Goal: Information Seeking & Learning: Learn about a topic

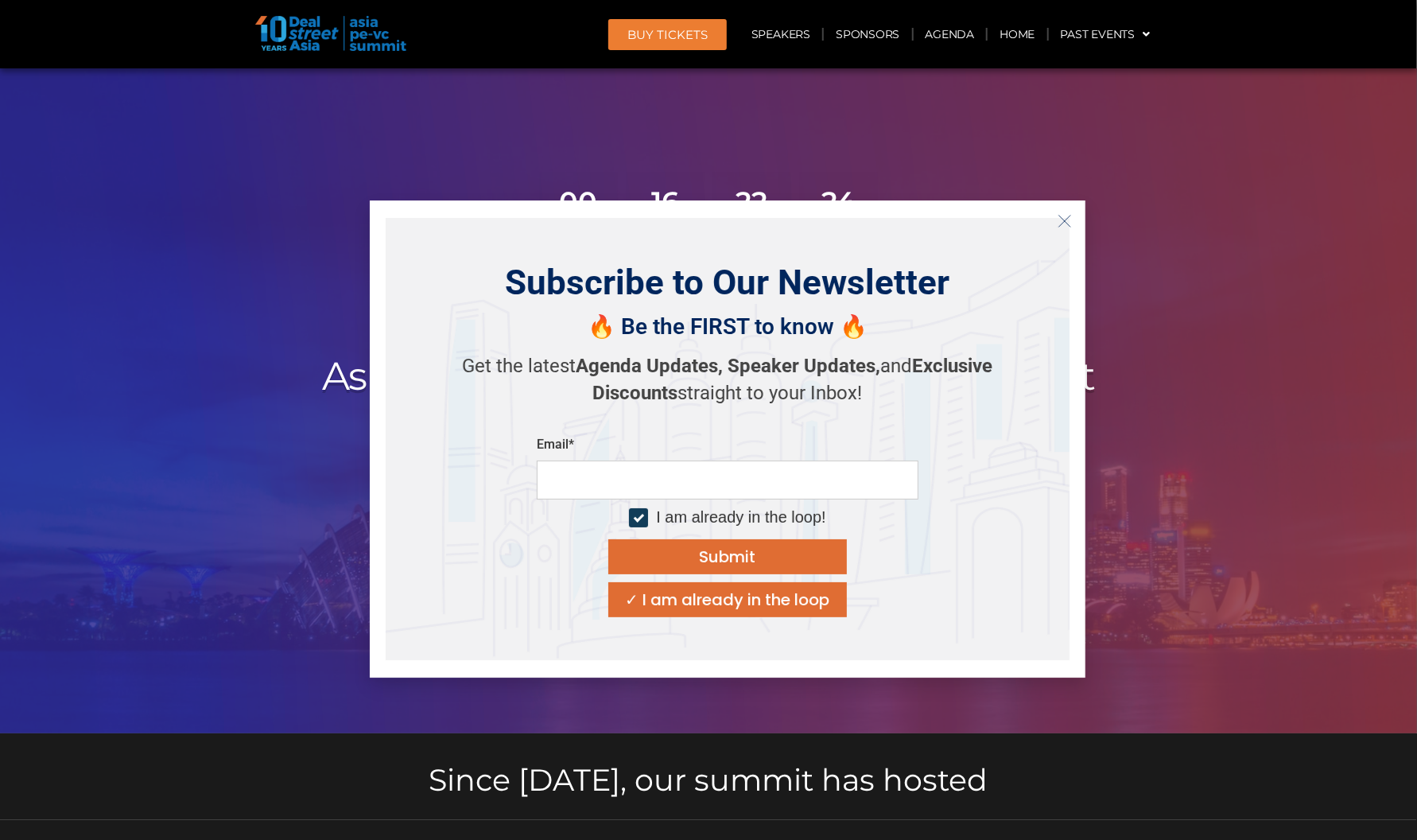
click at [1065, 214] on icon "Close" at bounding box center [1065, 221] width 14 height 14
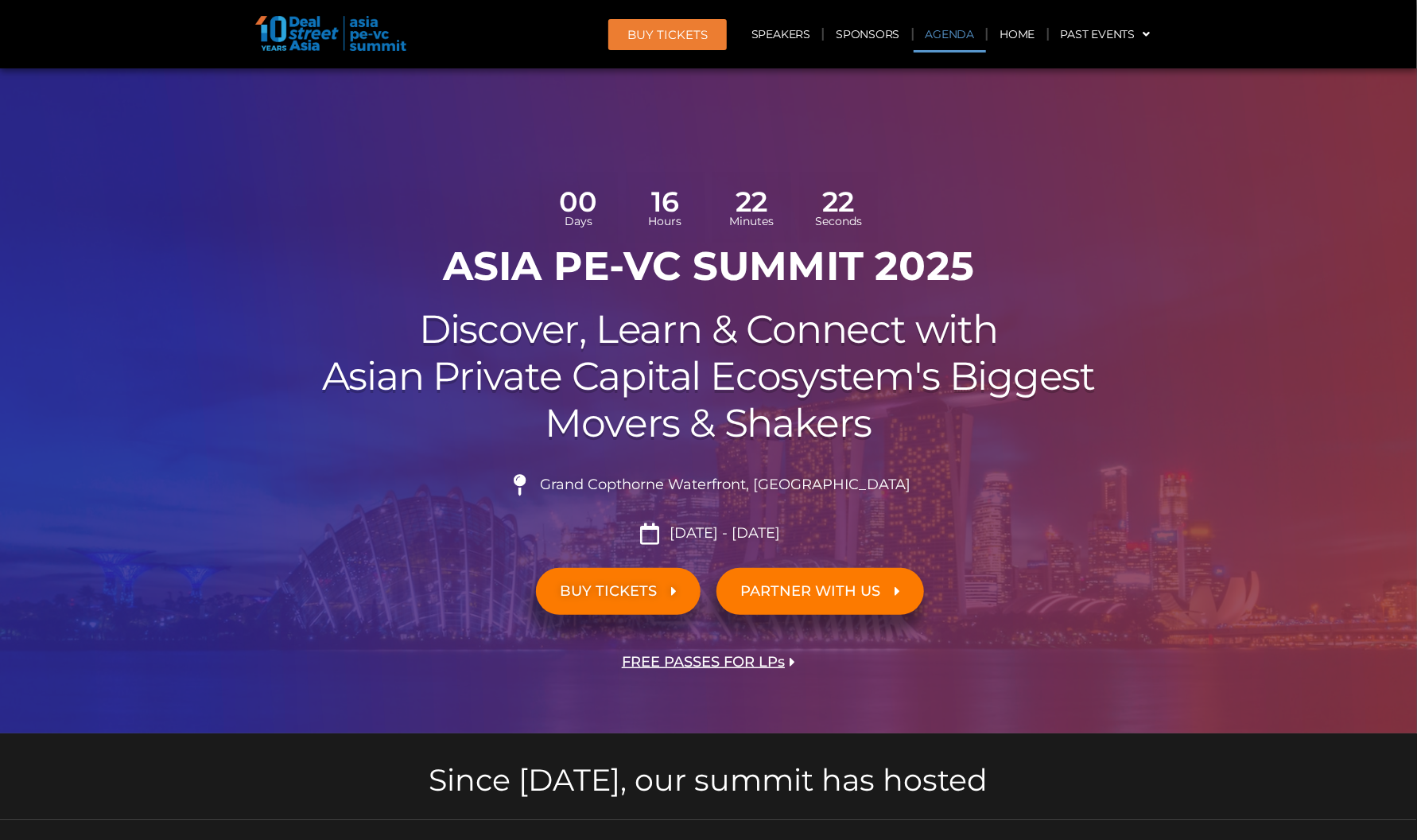
click at [932, 34] on link "Agenda" at bounding box center [950, 34] width 73 height 37
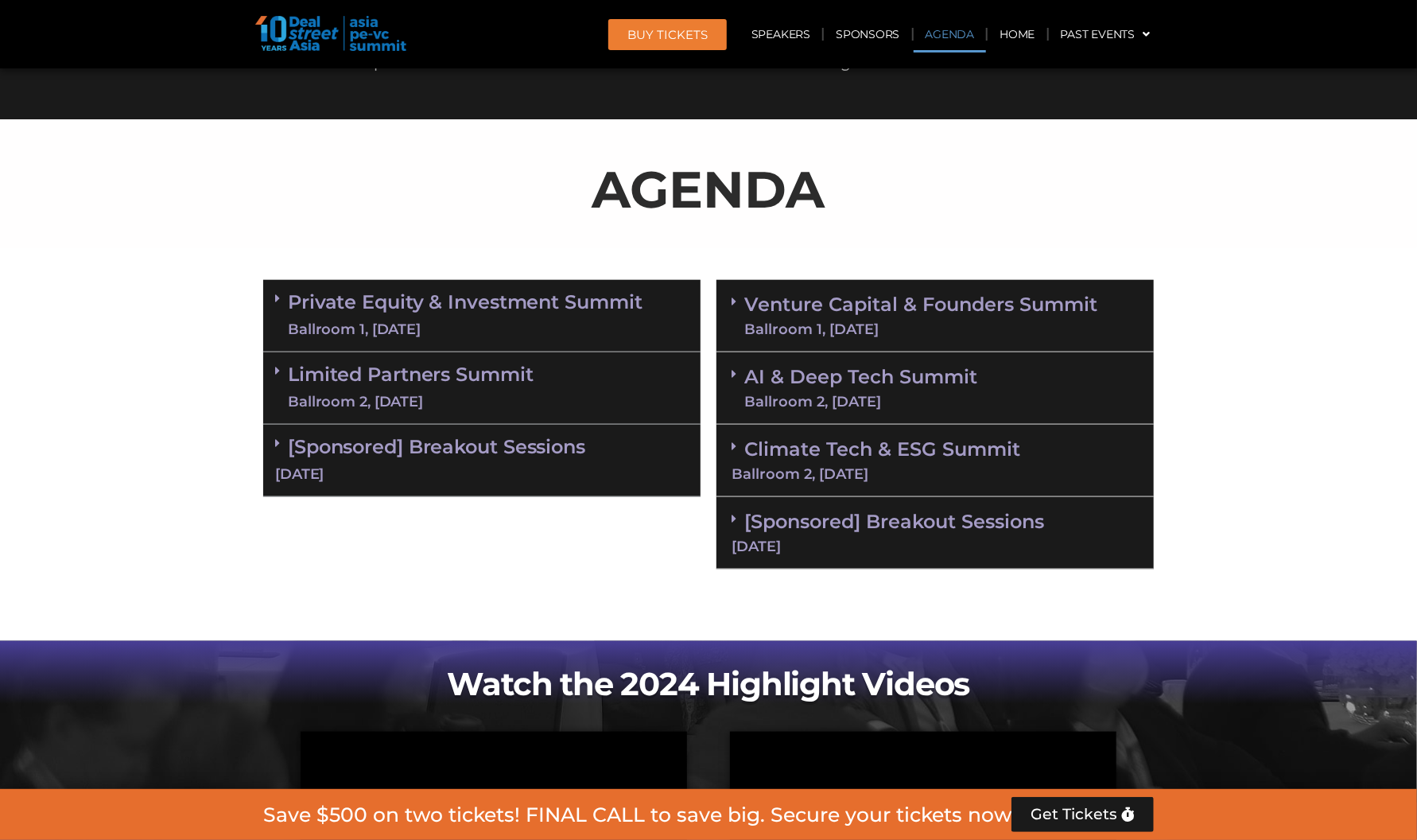
scroll to position [916, 0]
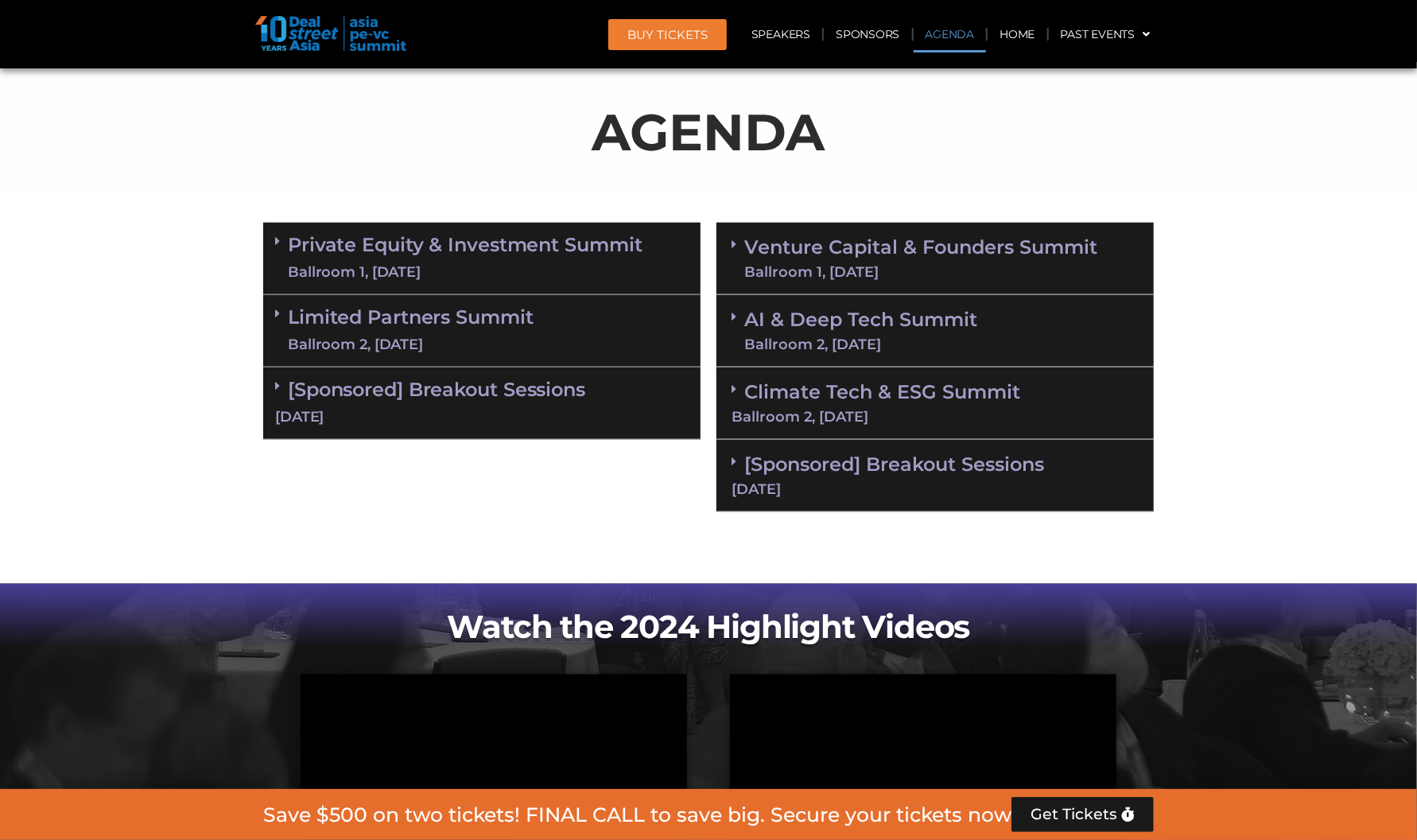
click at [811, 244] on link "Venture Capital & Founders​ Summit Ballroom 1, [DATE]" at bounding box center [921, 259] width 353 height 42
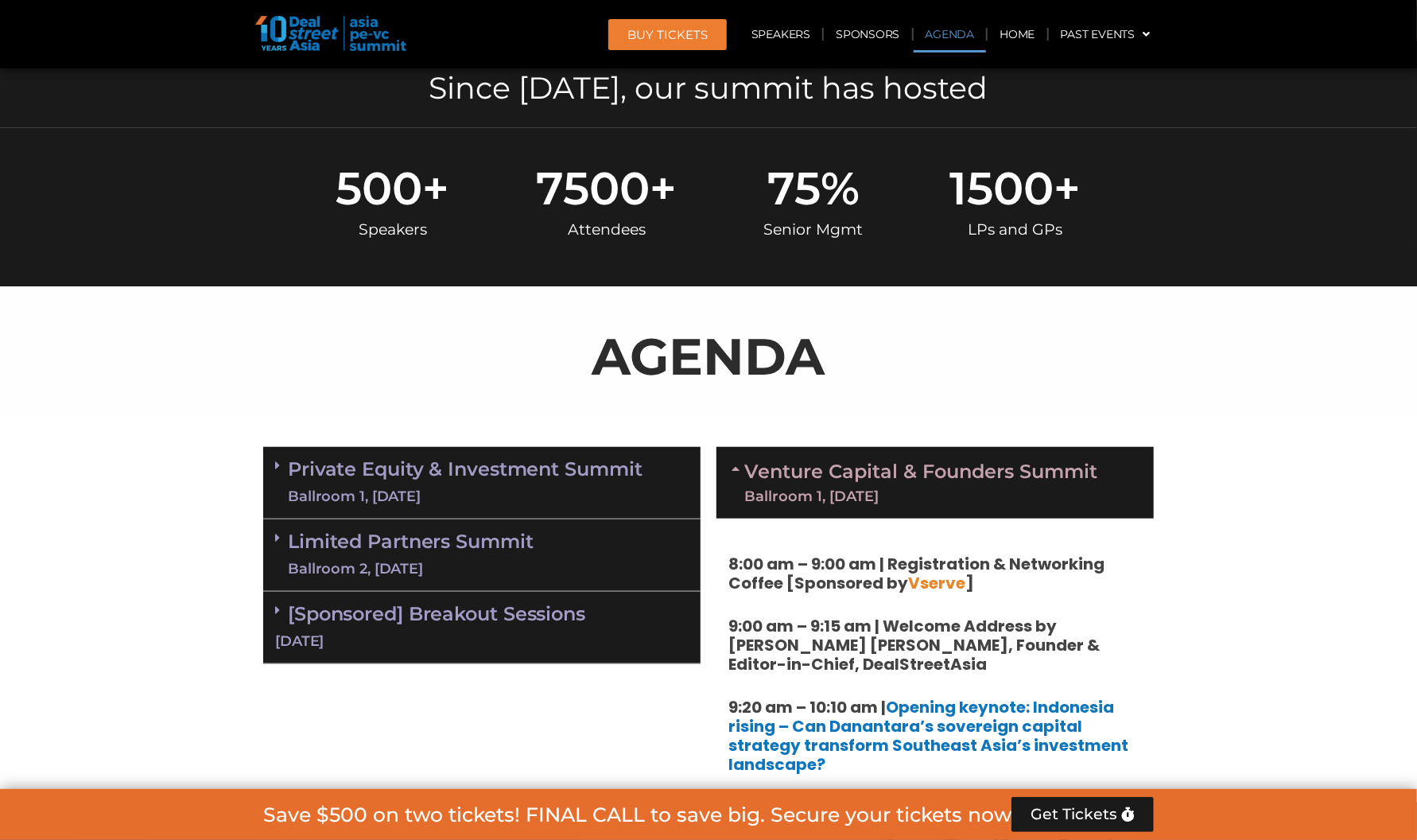
scroll to position [598, 0]
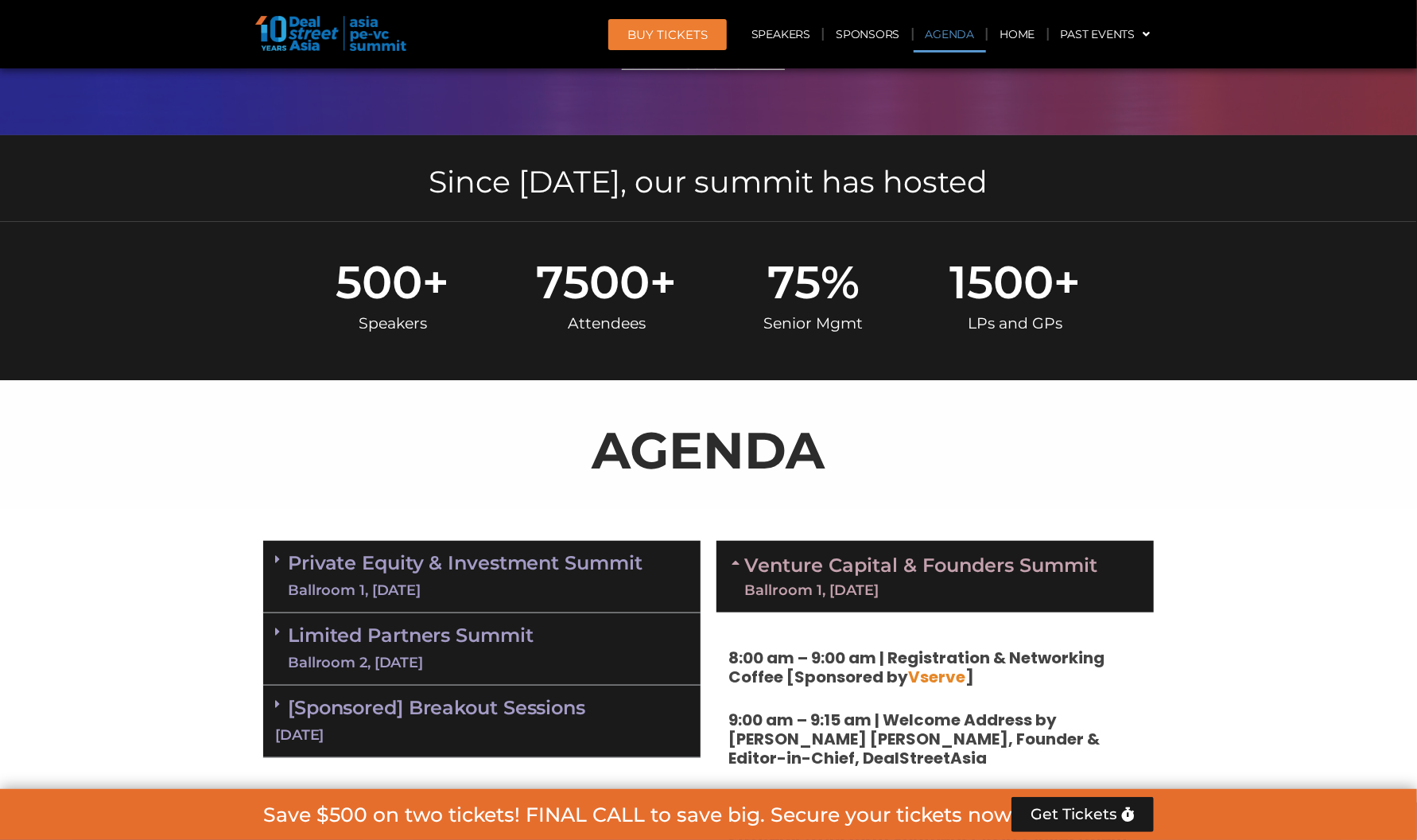
click at [442, 567] on link "Private Equity & Investment Summit Ballroom 1, [DATE]" at bounding box center [465, 577] width 354 height 47
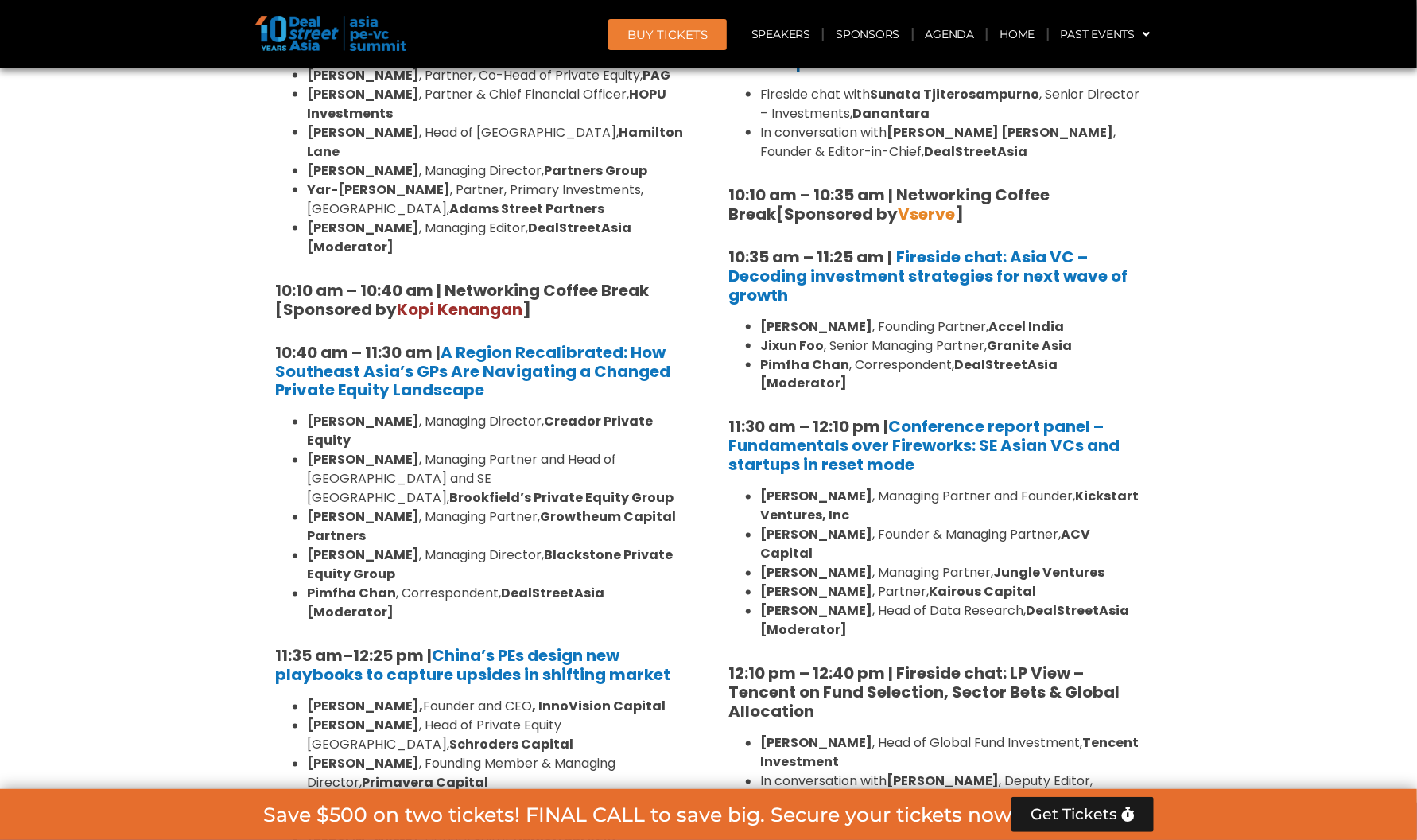
scroll to position [1234, 0]
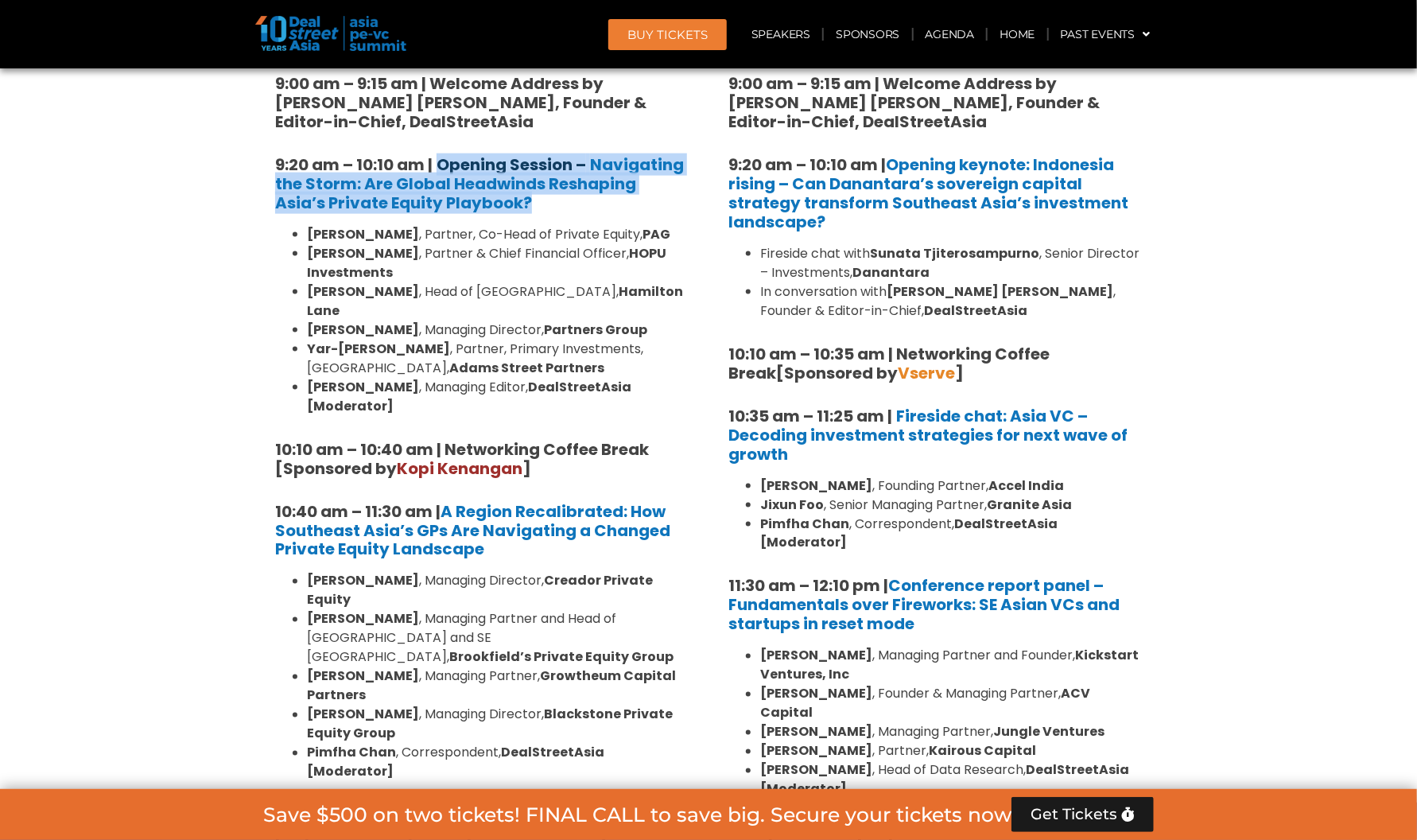
drag, startPoint x: 485, startPoint y: 205, endPoint x: 439, endPoint y: 164, distance: 61.6
click at [439, 164] on h5 "9:20 am – 10:10 am | Opening Session – Navigating the Storm: Are Global Headwin…" at bounding box center [482, 184] width 414 height 57
copy h5 "Opening Session – Navigating the Storm: Are Global Headwinds Reshaping Asia’s P…"
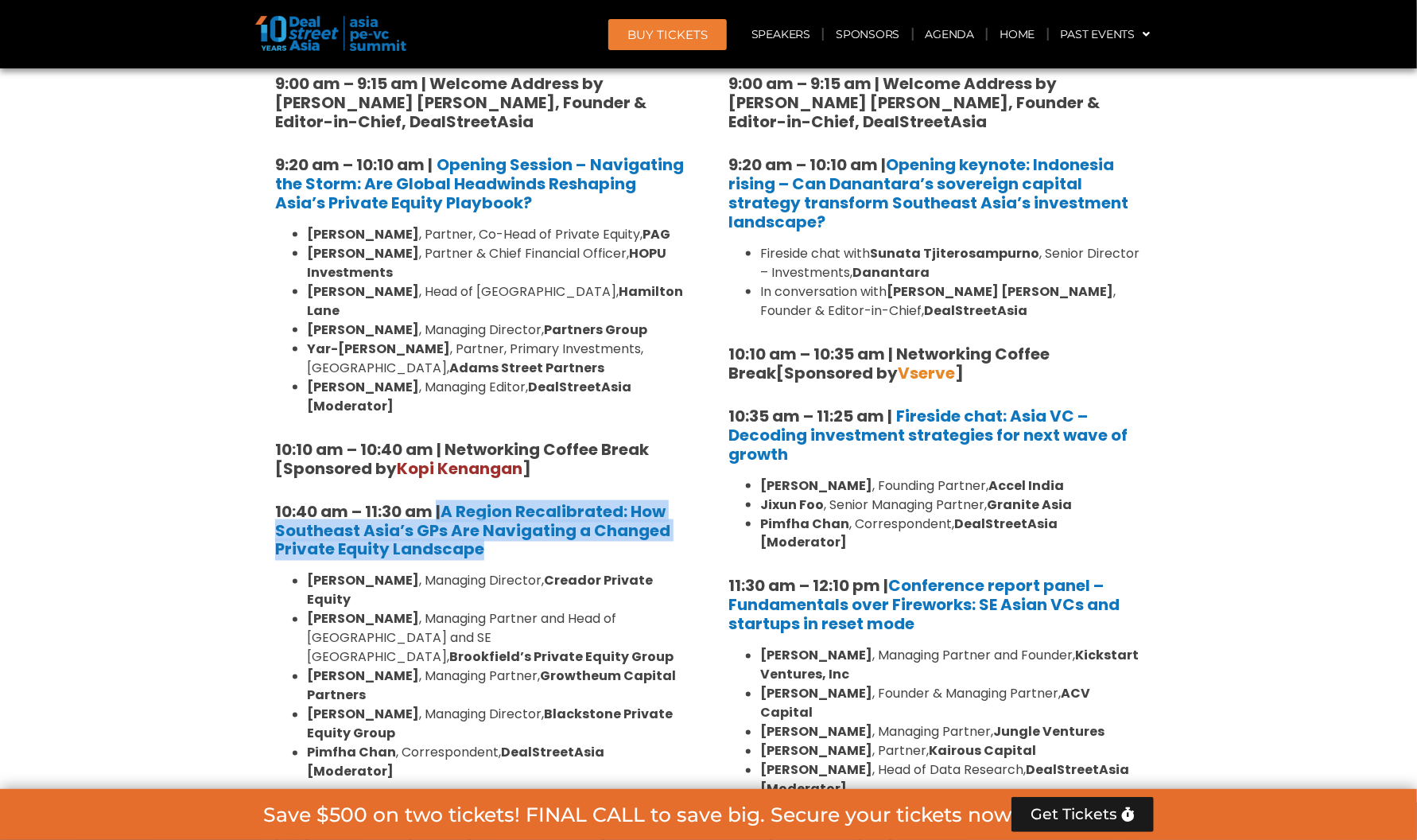
drag, startPoint x: 499, startPoint y: 516, endPoint x: 437, endPoint y: 471, distance: 76.6
click at [437, 502] on h5 "10:40 am – 11:30 am | A Region Recalibrated: How Southeast Asia’s GPs Are Navig…" at bounding box center [482, 530] width 414 height 57
copy h5 "| A Region Recalibrated: How Southeast Asia’s GPs Are Navigating a Changed Priv…"
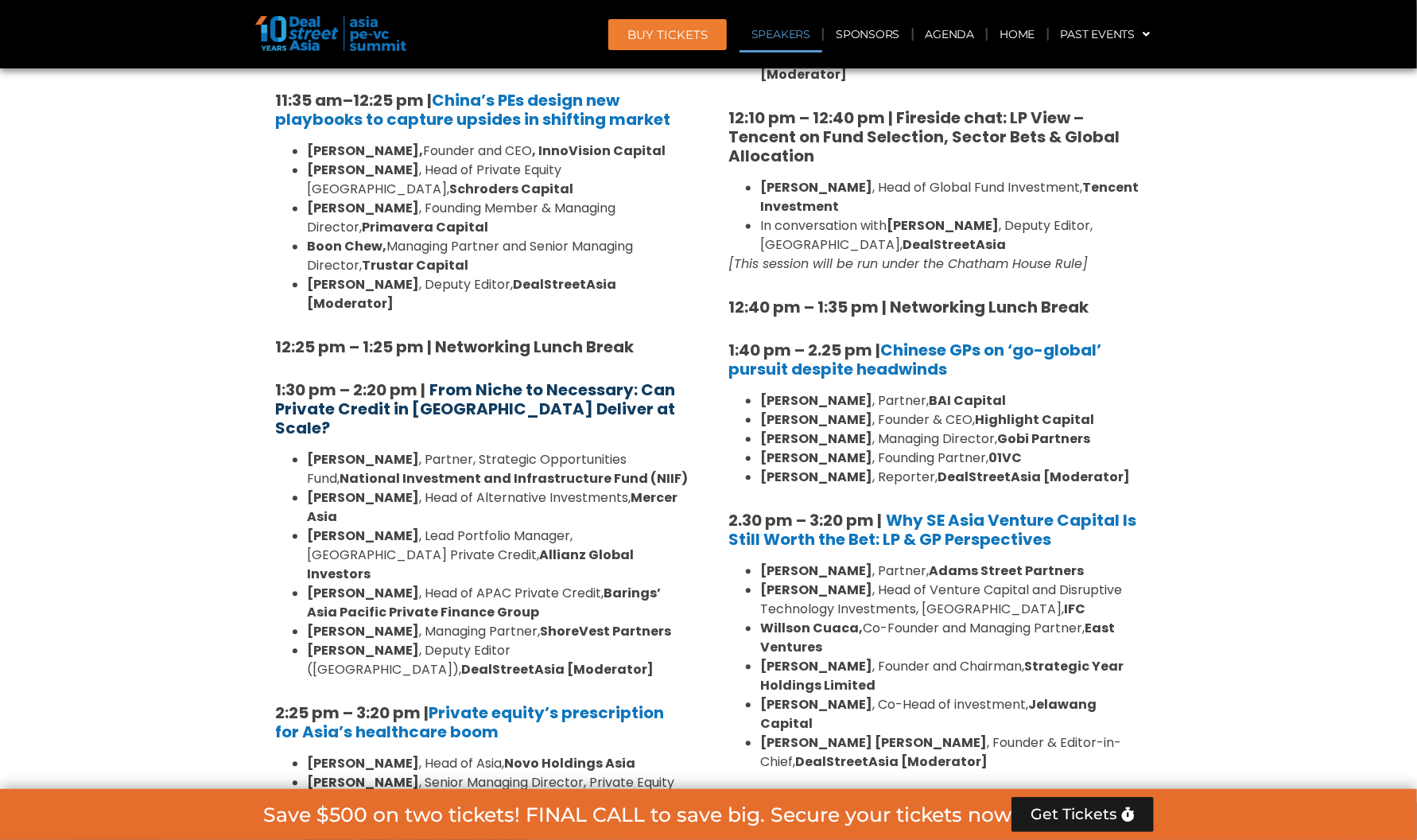
scroll to position [1950, 0]
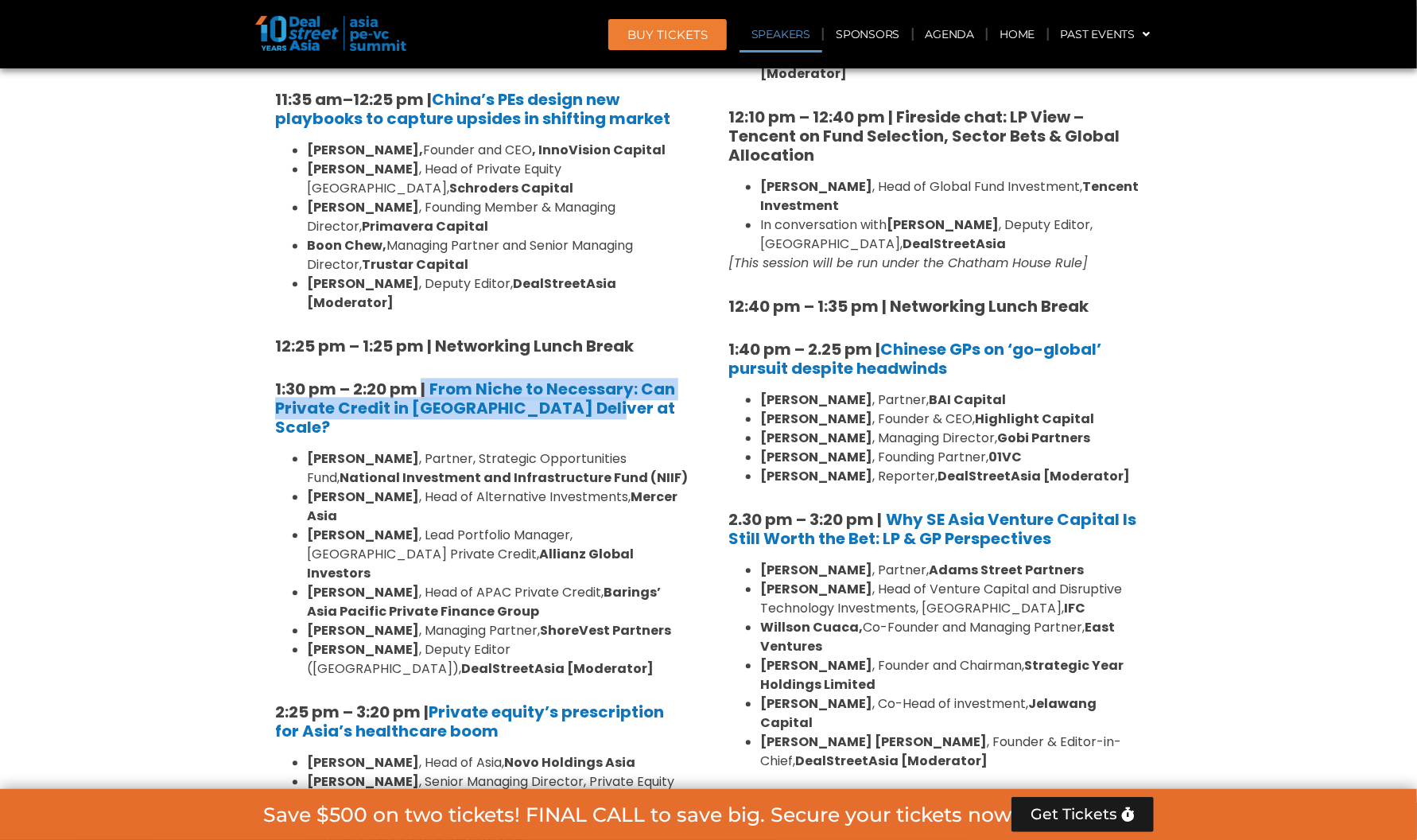
drag, startPoint x: 630, startPoint y: 295, endPoint x: 423, endPoint y: 267, distance: 208.9
click at [423, 379] on h5 "1:30 pm – 2:20 pm | From Niche to Necessary: Can Private Credit in [GEOGRAPHIC_…" at bounding box center [482, 407] width 414 height 57
copy h5 "| From Niche to Necessary: Can Private Credit in [GEOGRAPHIC_DATA] Deliver at S…"
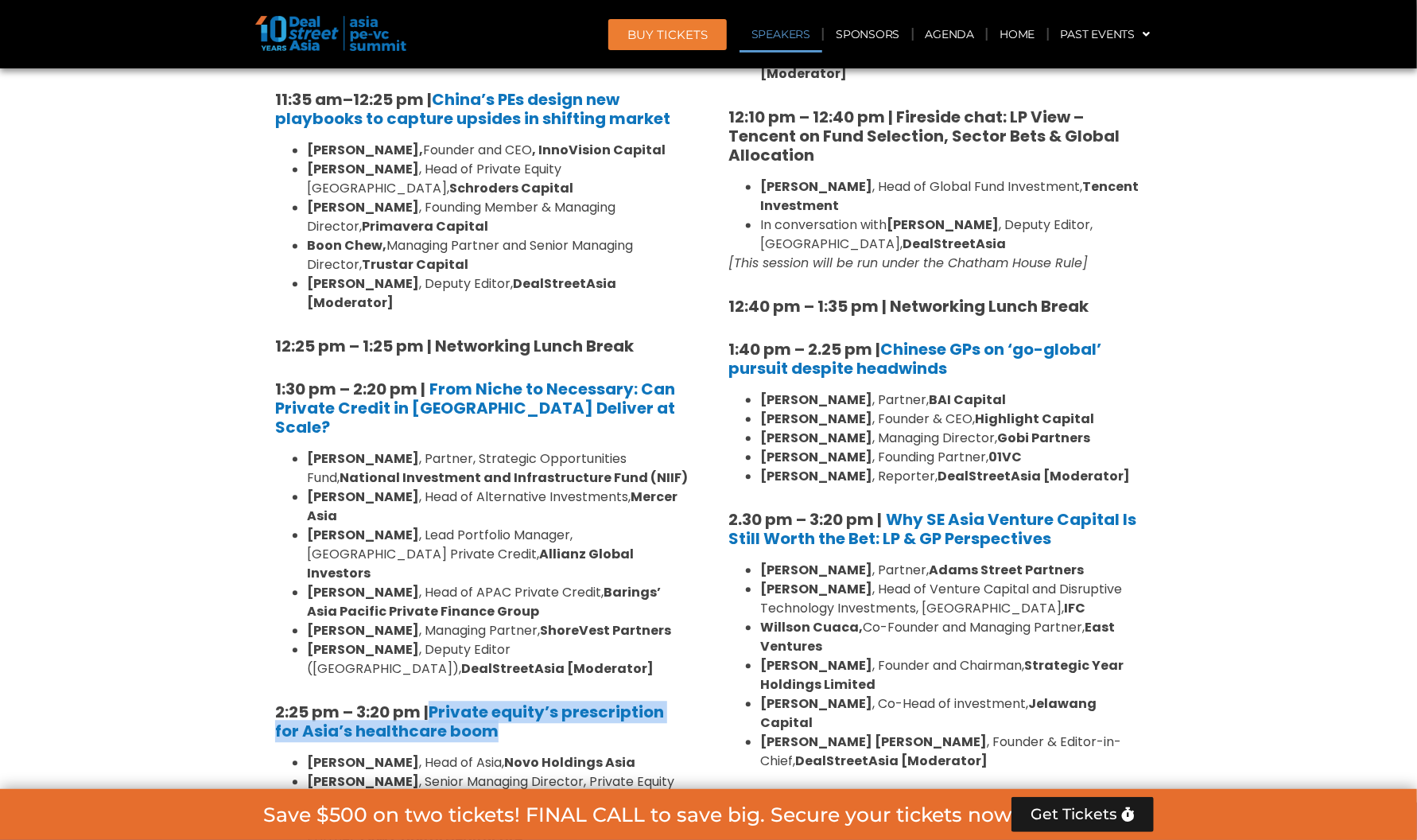
drag, startPoint x: 505, startPoint y: 560, endPoint x: 432, endPoint y: 540, distance: 75.7
click at [432, 702] on h5 "2:25 pm – 3:20 pm | Private equity’s prescription for Asia’s healthcare boom" at bounding box center [482, 721] width 414 height 38
copy strong "Private equity’s prescription for Asia’s healthcare boom"
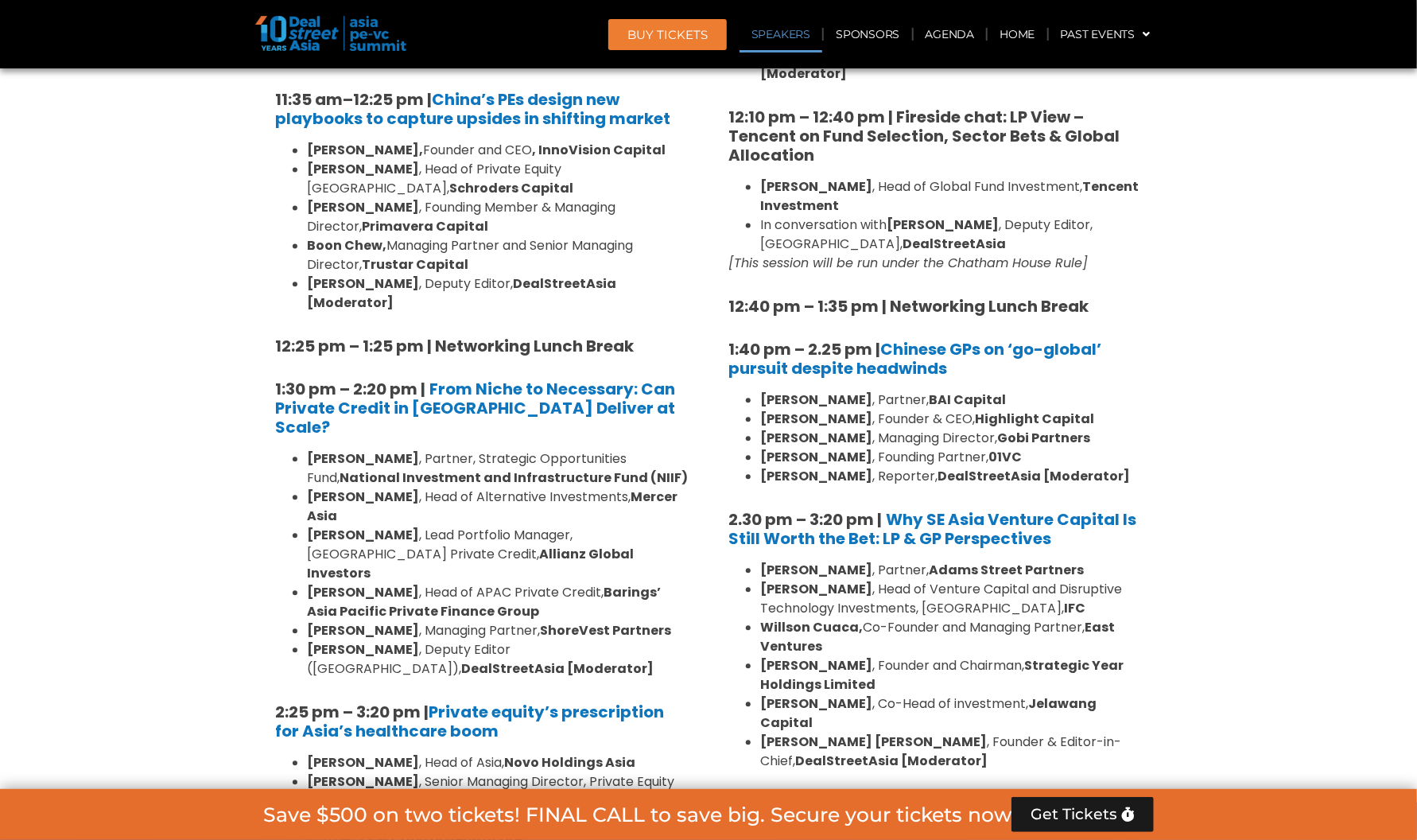
drag, startPoint x: 510, startPoint y: 351, endPoint x: 543, endPoint y: 384, distance: 46.7
click at [510, 488] on li "[PERSON_NAME] , Head of Alternative Investments, [PERSON_NAME][GEOGRAPHIC_DATA]" at bounding box center [497, 507] width 382 height 38
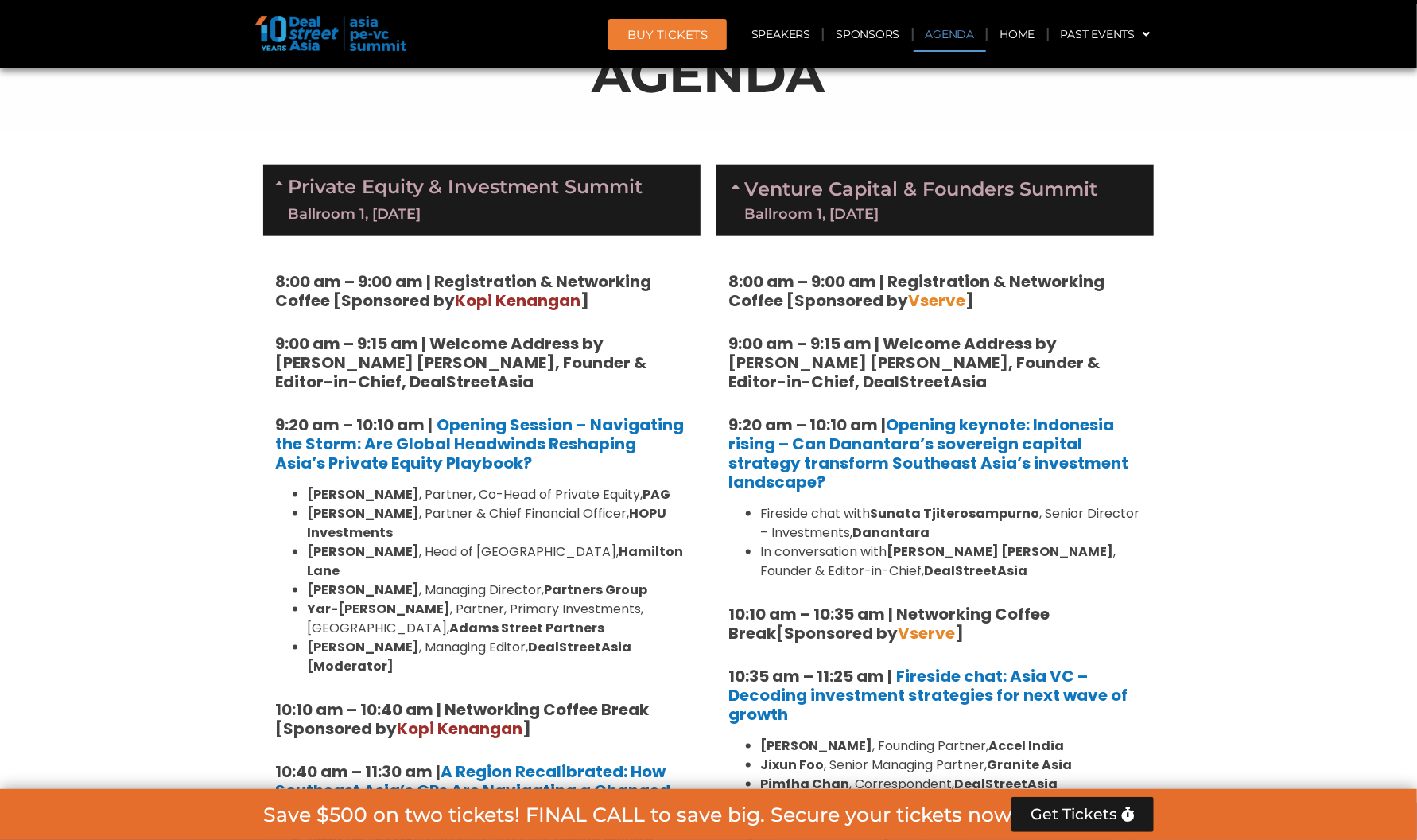
scroll to position [1154, 0]
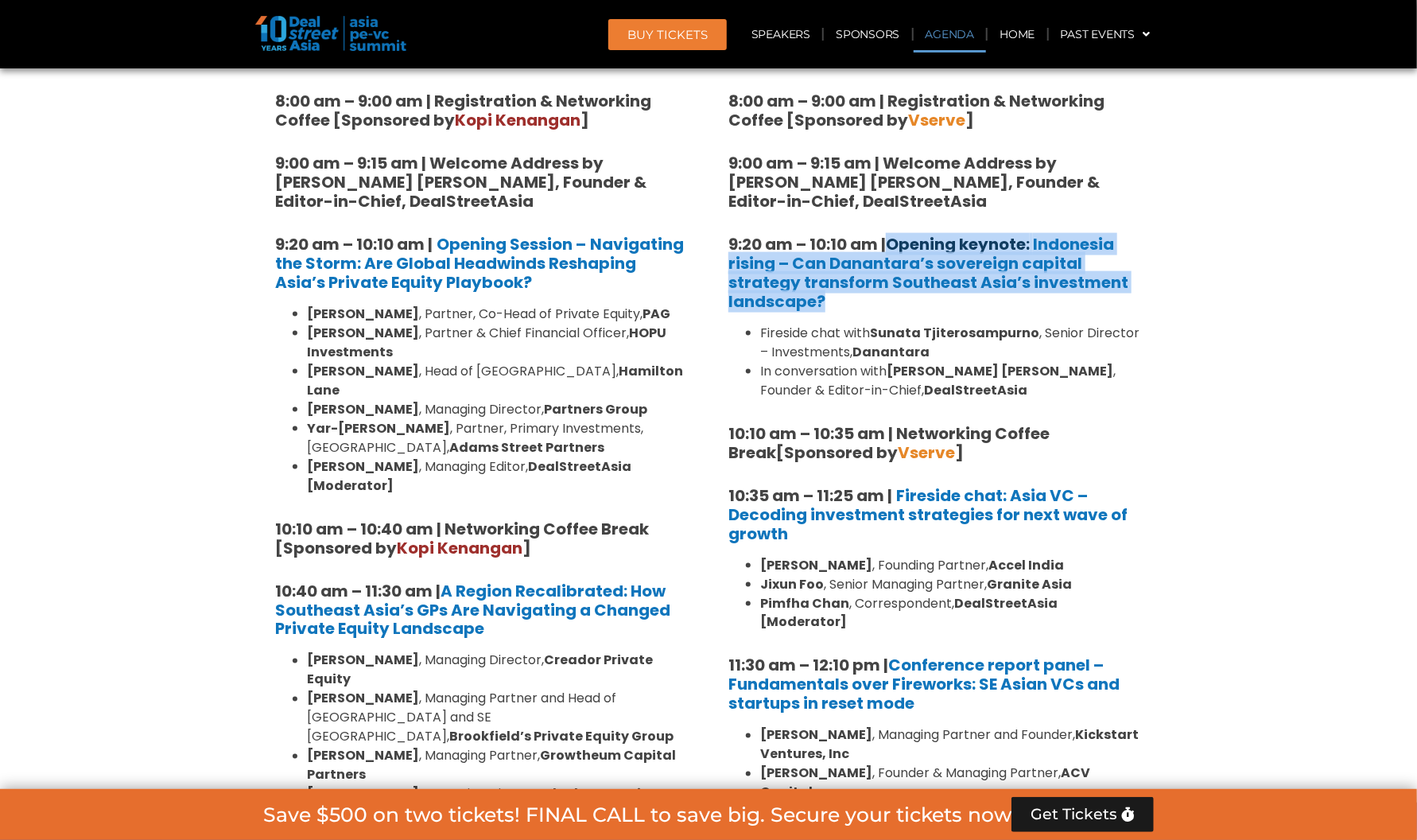
drag, startPoint x: 866, startPoint y: 299, endPoint x: 892, endPoint y: 241, distance: 63.6
click at [892, 241] on h5 "9:20 am – 10:10 am | Opening keynote: Indonesia rising – Can Danantara’s sovere…" at bounding box center [935, 273] width 414 height 77
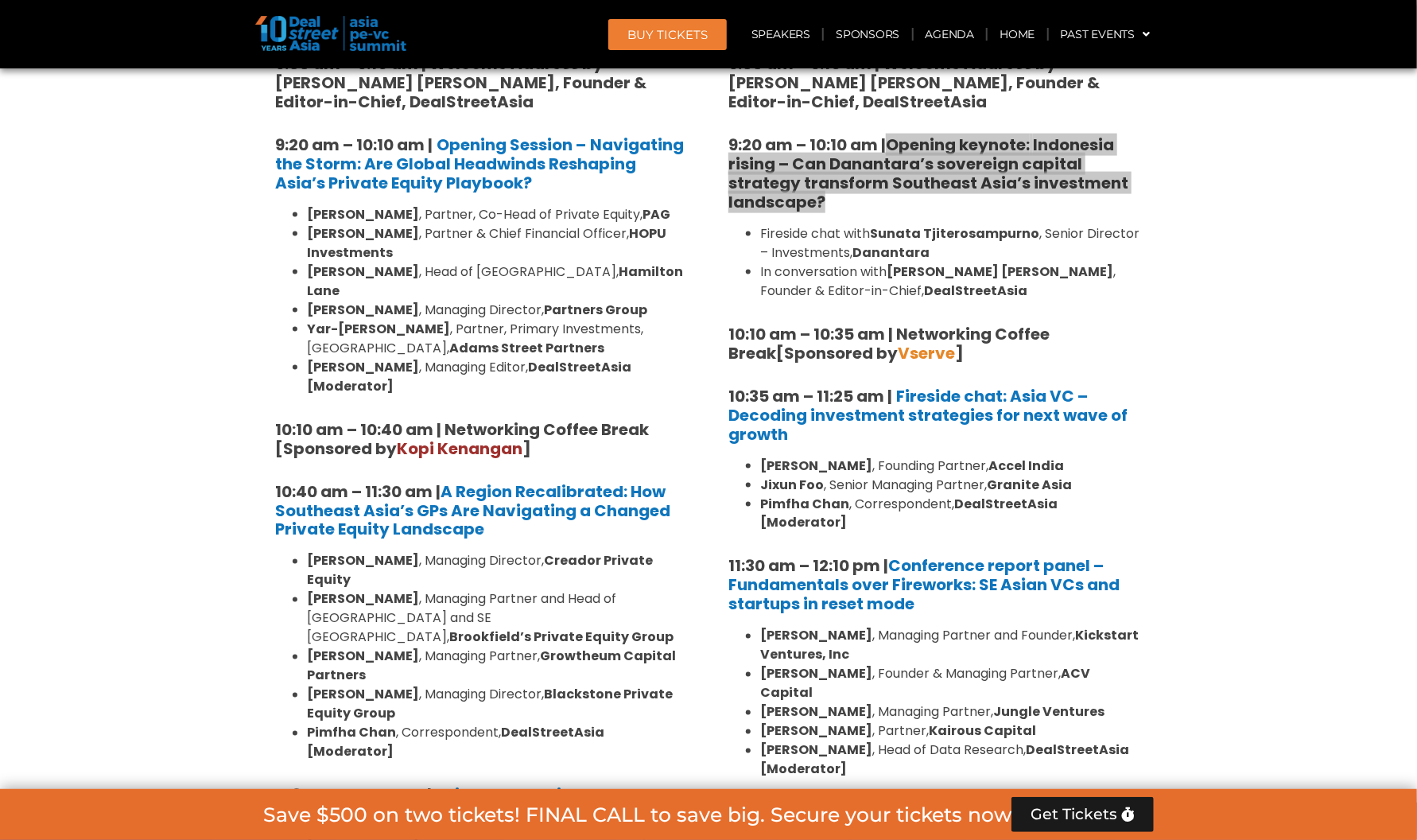
scroll to position [1314, 0]
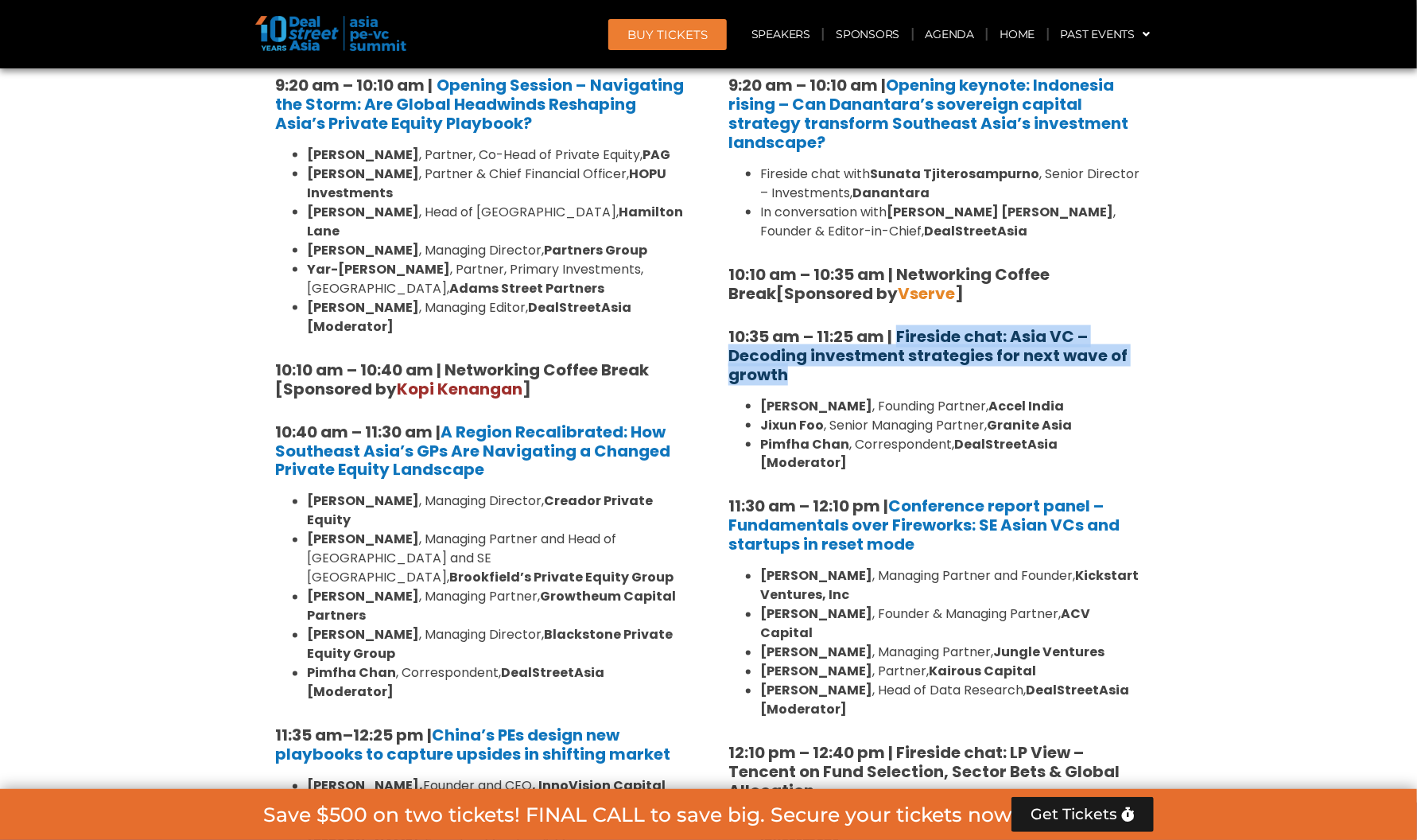
drag, startPoint x: 906, startPoint y: 368, endPoint x: 897, endPoint y: 340, distance: 29.4
click at [897, 340] on h5 "10:35 am – 11:25 am | Fireside chat: Asia VC – Decoding investment strategies f…" at bounding box center [935, 355] width 414 height 57
drag, startPoint x: 897, startPoint y: 340, endPoint x: 920, endPoint y: 345, distance: 23.5
copy b "Fireside chat: Asia VC – Decoding investment strategies for next wave of growth"
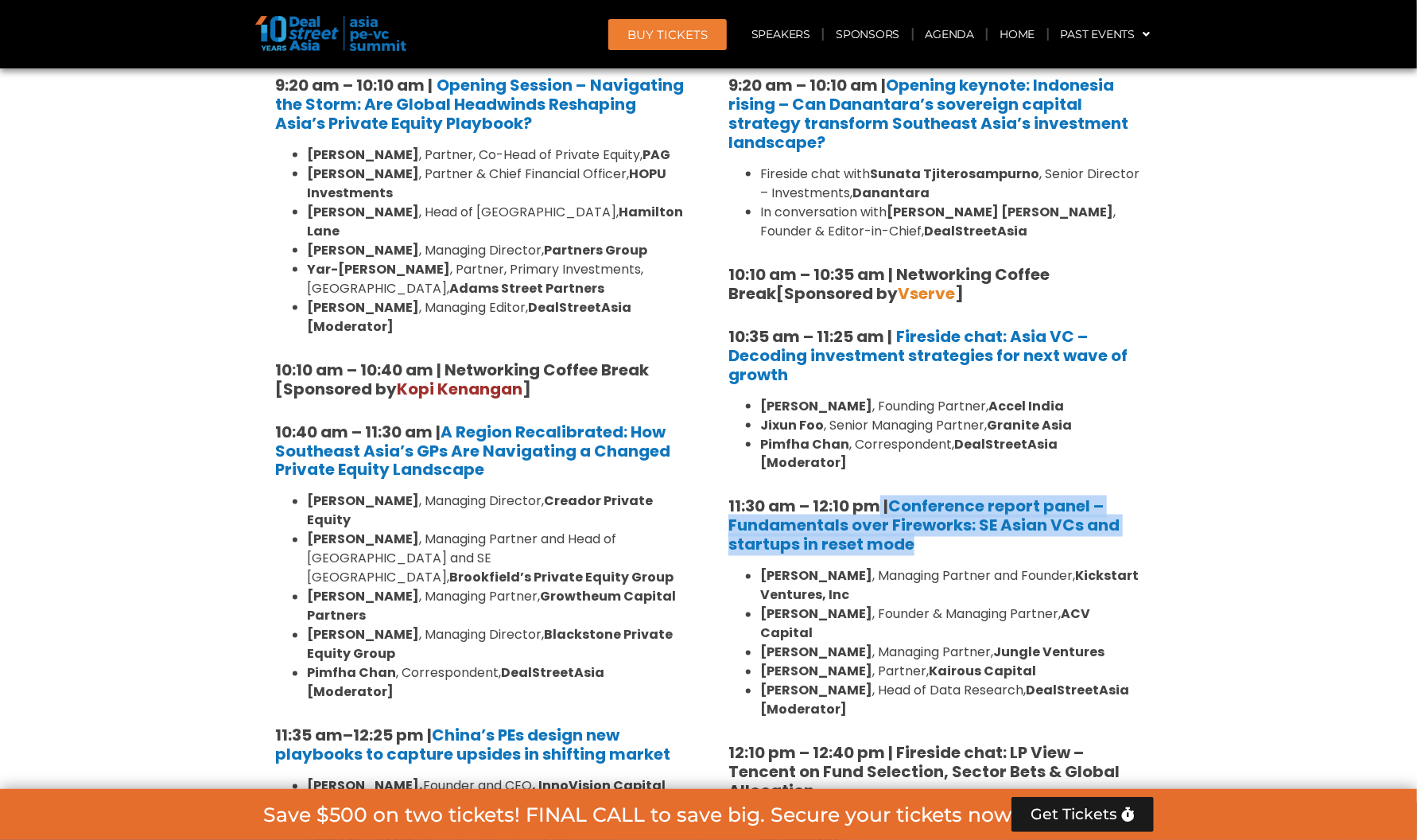
drag, startPoint x: 932, startPoint y: 528, endPoint x: 882, endPoint y: 489, distance: 63.4
click at [882, 497] on h5 "11:30 am – 12:10 pm | Conference report panel – Fundamentals over Fireworks: SE…" at bounding box center [935, 526] width 414 height 57
copy strong "| Conference report panel – Fundamentals over Fireworks: SE [DEMOGRAPHIC_DATA] …"
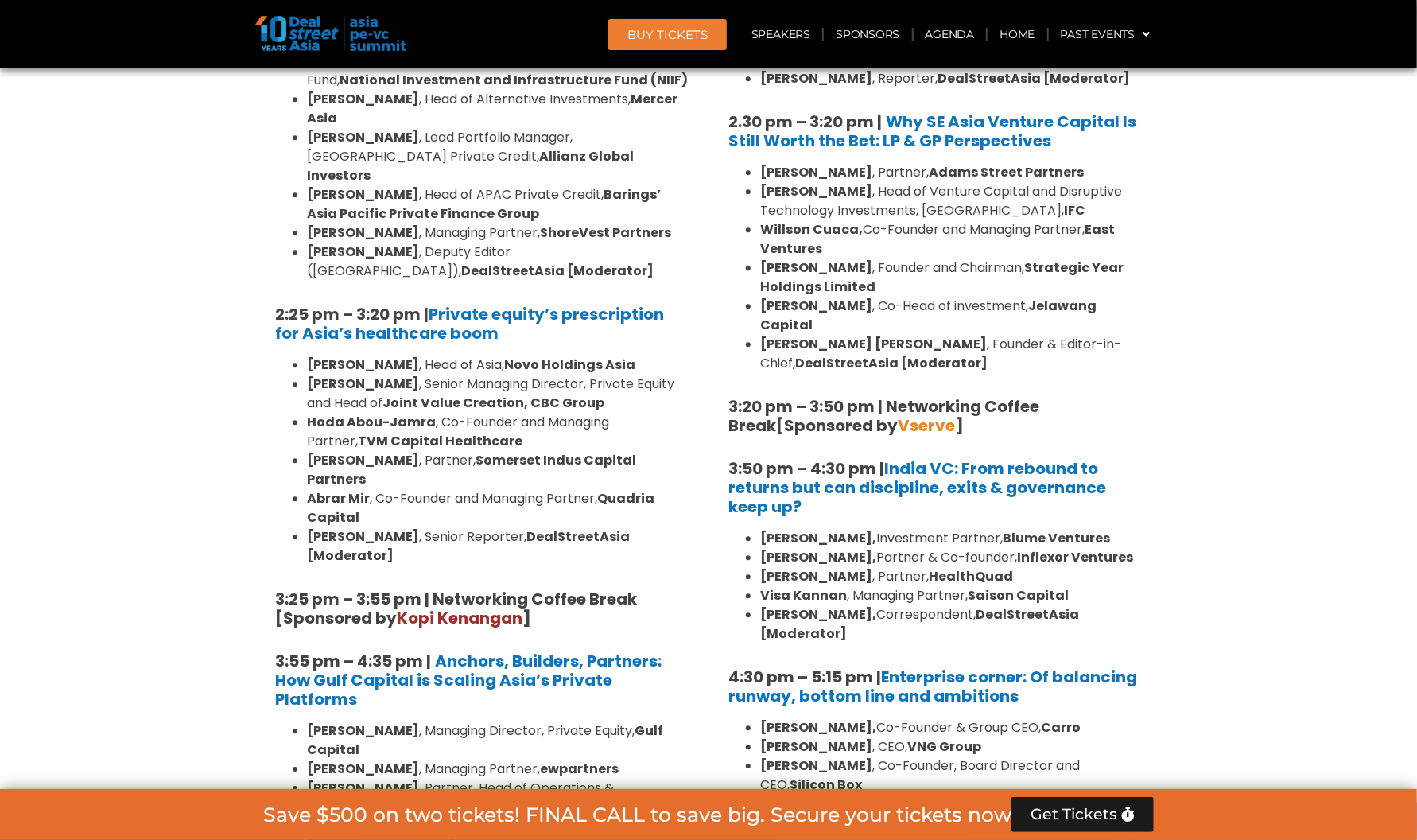
scroll to position [2426, 0]
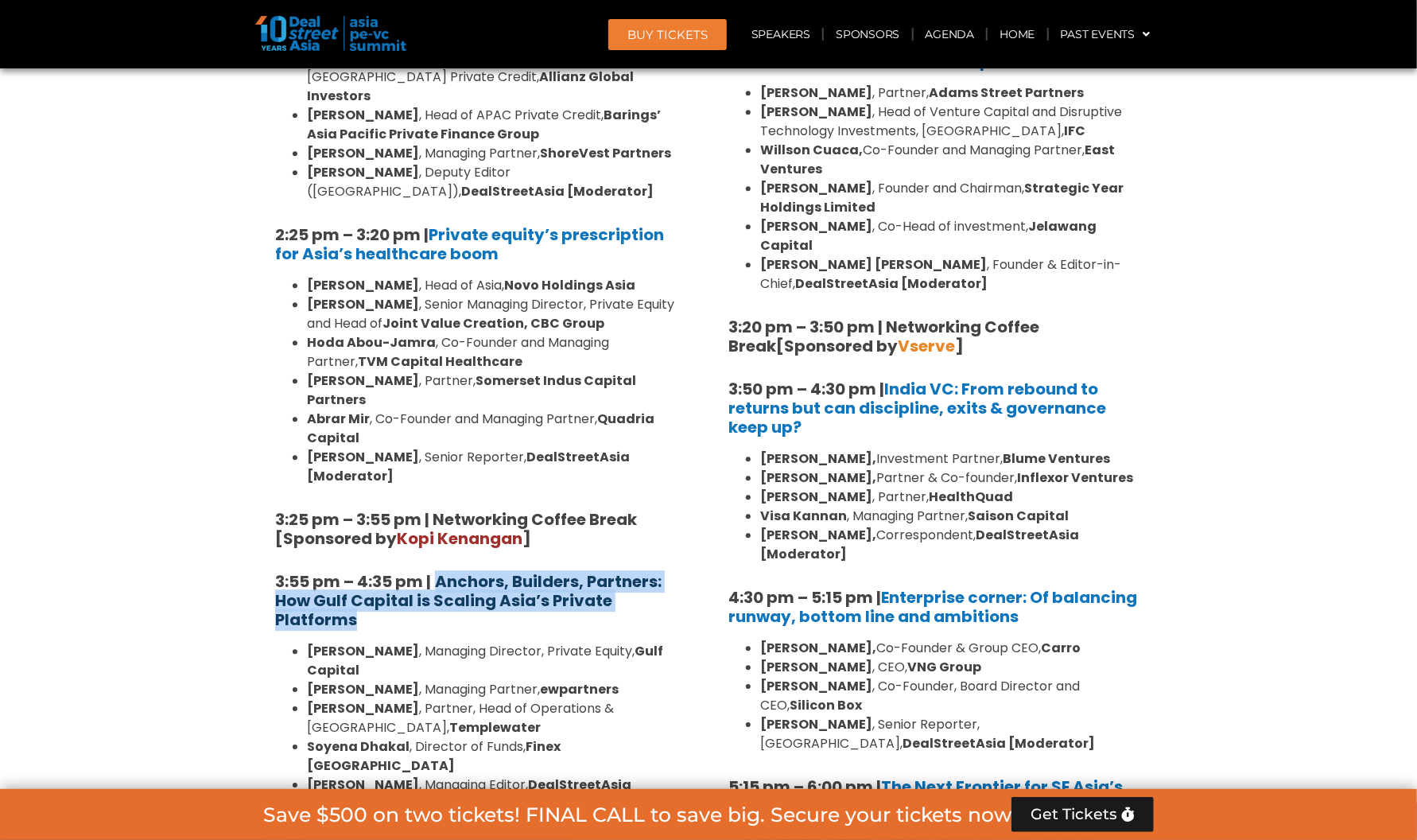
drag, startPoint x: 420, startPoint y: 410, endPoint x: 442, endPoint y: 364, distance: 51.0
click at [442, 572] on h5 "3:55 pm – 4:35 pm | Anchors, Builders, Partners: How Gulf Capital is Scaling As…" at bounding box center [482, 600] width 414 height 57
